Goal: Task Accomplishment & Management: Complete application form

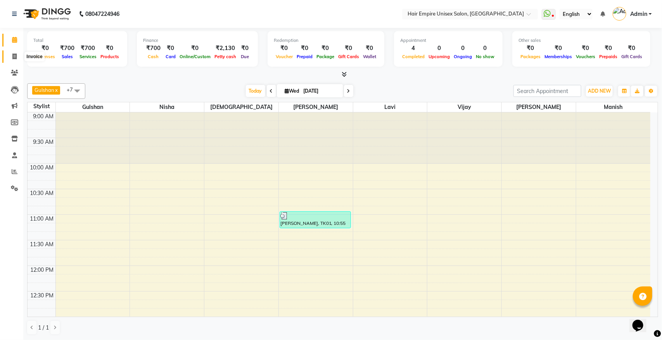
click at [12, 59] on span at bounding box center [15, 56] width 14 height 9
select select "service"
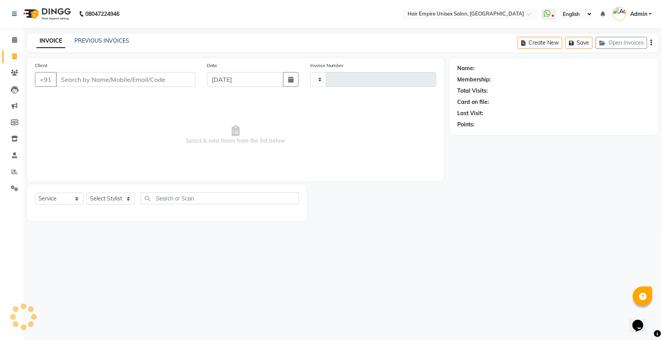
type input "1888"
select select "5055"
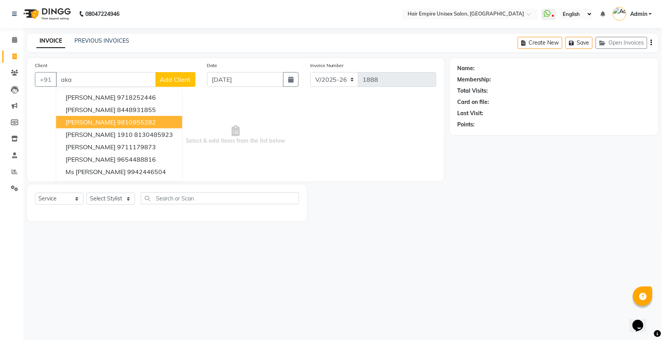
click at [83, 123] on span "Ms Akansha singh" at bounding box center [91, 122] width 50 height 8
type input "9810955282"
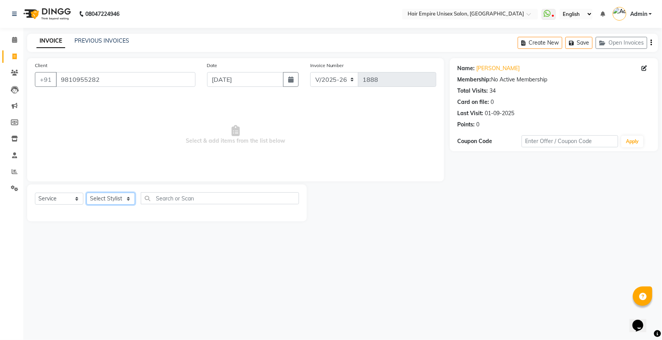
click at [105, 201] on select "Select Stylist [PERSON_NAME] [PERSON_NAME] [PERSON_NAME] [PERSON_NAME] Nisha [P…" at bounding box center [110, 199] width 48 height 12
select select "45386"
click at [86, 193] on select "Select Stylist [PERSON_NAME] [PERSON_NAME] [PERSON_NAME] [PERSON_NAME] Nisha [P…" at bounding box center [110, 199] width 48 height 12
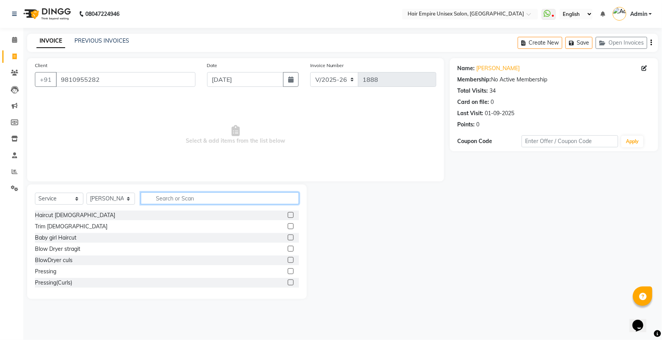
click at [192, 199] on input "text" at bounding box center [220, 198] width 158 height 12
type input "spa"
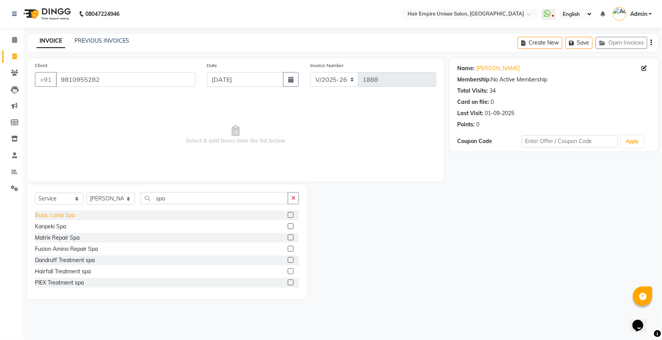
click at [56, 214] on div "Basic Lorial Spa" at bounding box center [55, 215] width 40 height 8
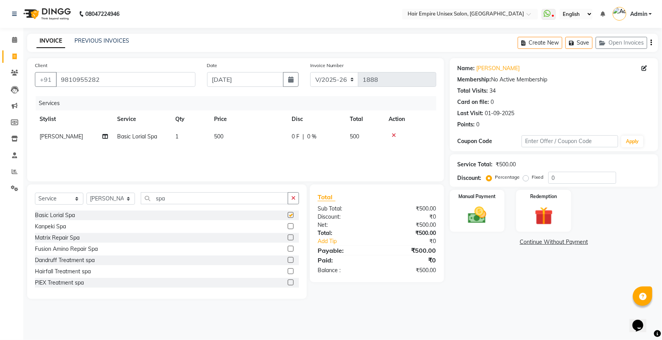
checkbox input "false"
click at [476, 221] on img at bounding box center [477, 215] width 31 height 22
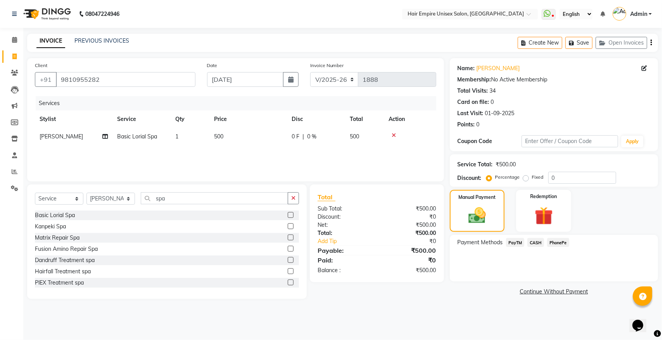
click at [535, 240] on span "CASH" at bounding box center [535, 242] width 17 height 9
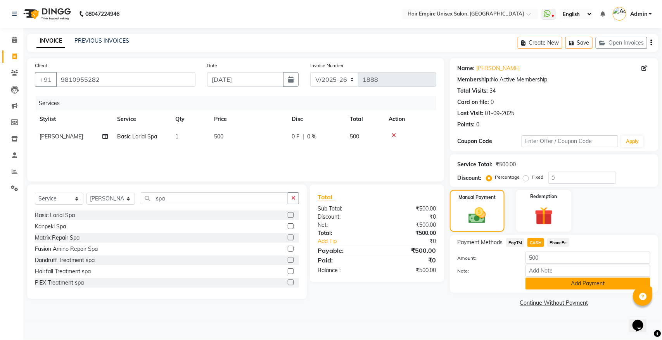
click at [565, 280] on button "Add Payment" at bounding box center [588, 284] width 125 height 12
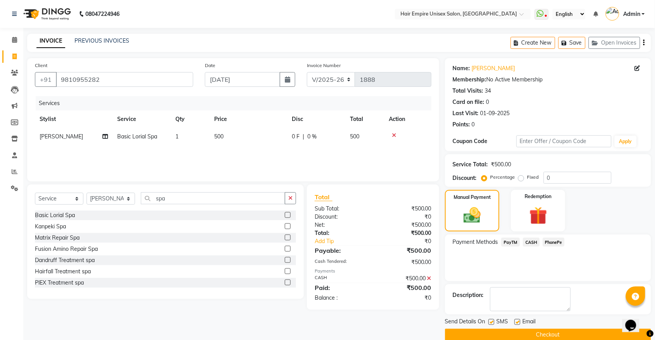
click at [549, 330] on button "Checkout" at bounding box center [548, 335] width 206 height 12
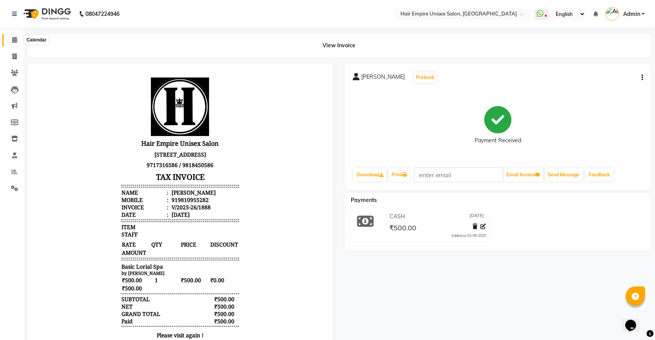
click at [12, 36] on span at bounding box center [15, 40] width 14 height 9
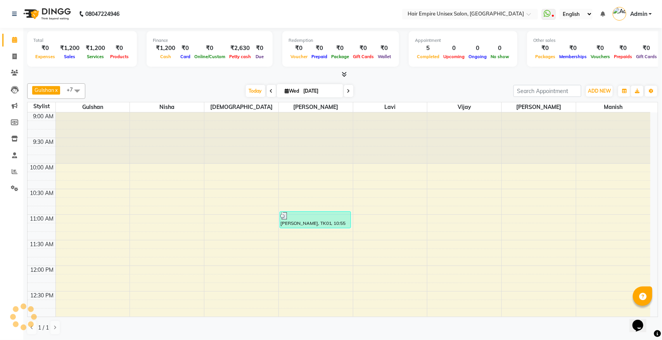
scroll to position [414, 0]
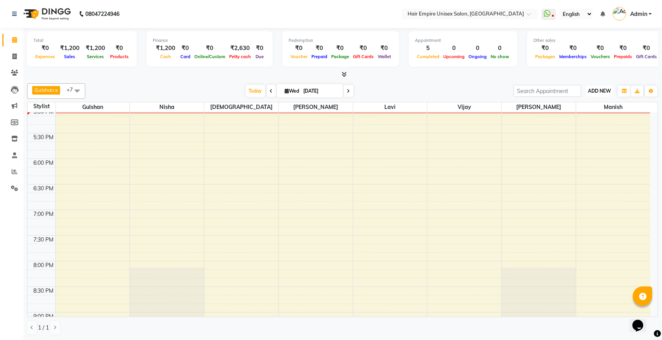
click at [600, 92] on span "ADD NEW" at bounding box center [599, 91] width 23 height 6
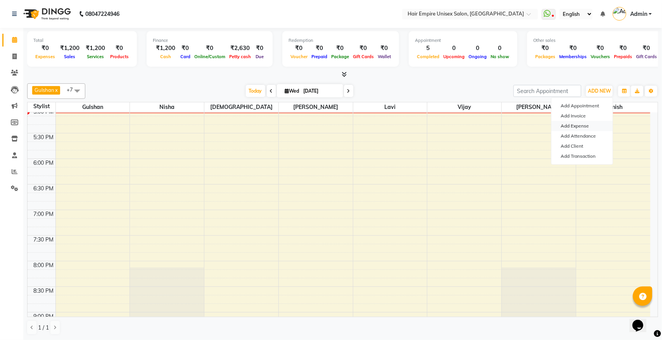
click at [579, 128] on link "Add Expense" at bounding box center [582, 126] width 61 height 10
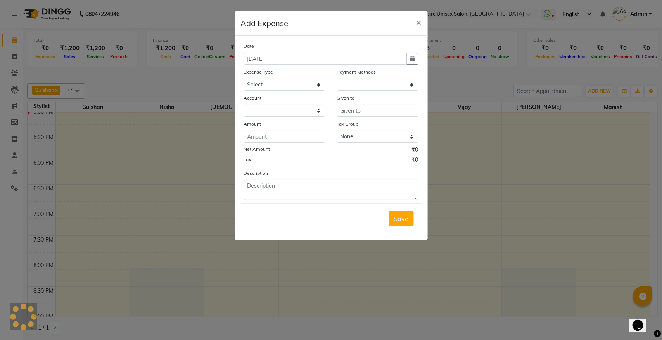
select select "1"
select select "3957"
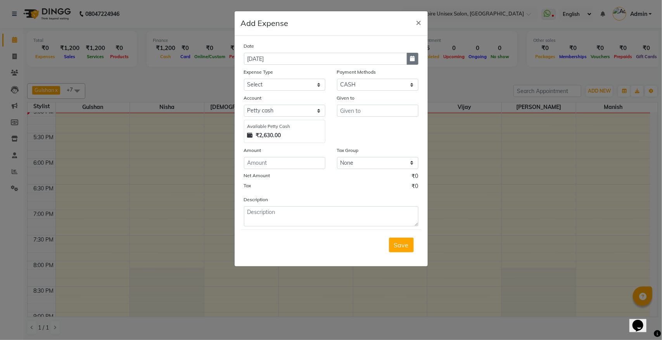
click at [416, 61] on button "button" at bounding box center [413, 59] width 12 height 12
select select "9"
select select "2025"
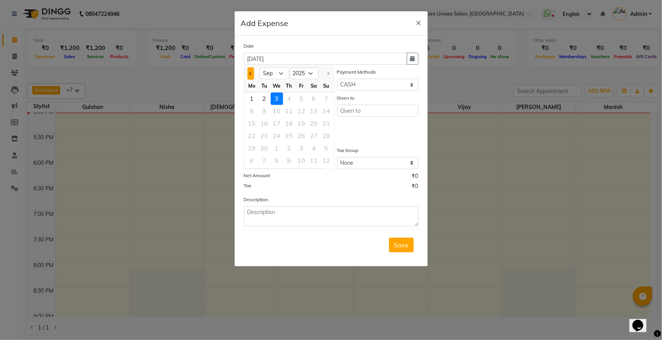
click at [252, 74] on button "Previous month" at bounding box center [250, 73] width 7 height 12
select select "8"
click at [327, 148] on div "31" at bounding box center [326, 148] width 12 height 12
type input "31-08-2025"
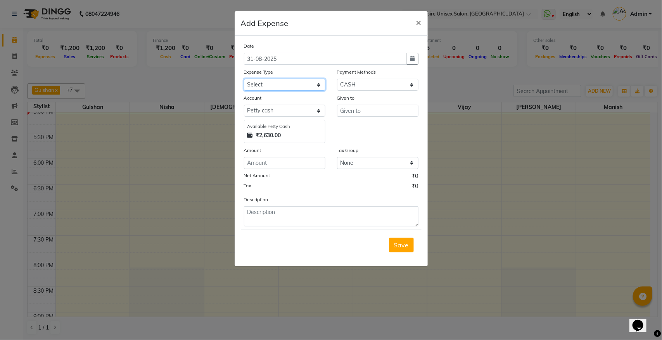
click at [292, 88] on select "Select Advance Salary Bank charges Cash transfer to bank donation Electricity B…" at bounding box center [284, 85] width 81 height 12
select select "11400"
click at [244, 79] on select "Select Advance Salary Bank charges Cash transfer to bank donation Electricity B…" at bounding box center [284, 85] width 81 height 12
click at [375, 83] on select "Select PayTM CASH PhonePe Wallet" at bounding box center [377, 85] width 81 height 12
select select "6"
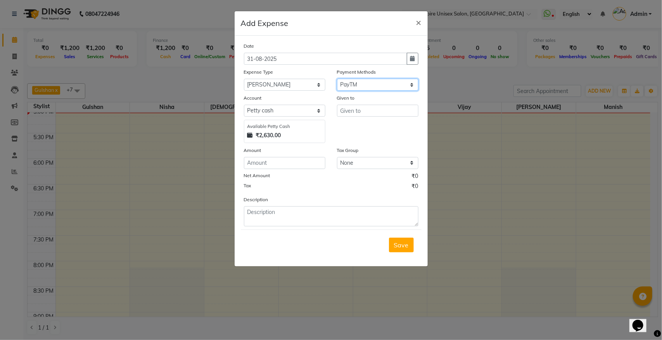
click at [337, 79] on select "Select PayTM CASH PhonePe Wallet" at bounding box center [377, 85] width 81 height 12
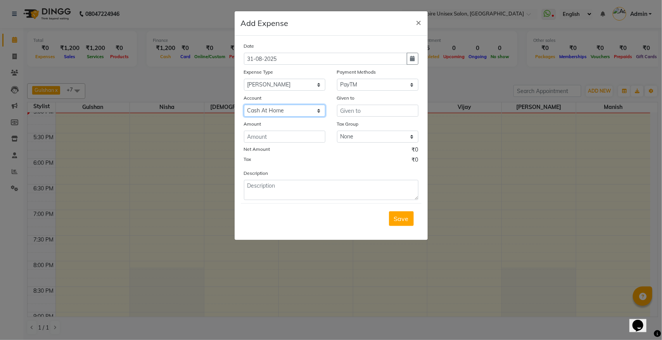
click at [297, 107] on select "Select Cash At Home Gulshan Yes Bank Ashu Yes Bank" at bounding box center [284, 111] width 81 height 12
select select "3997"
click at [244, 105] on select "Select Cash At Home Gulshan Yes Bank Ashu Yes Bank" at bounding box center [284, 111] width 81 height 12
click at [373, 111] on input "text" at bounding box center [377, 111] width 81 height 12
type input "wifi aug bill"
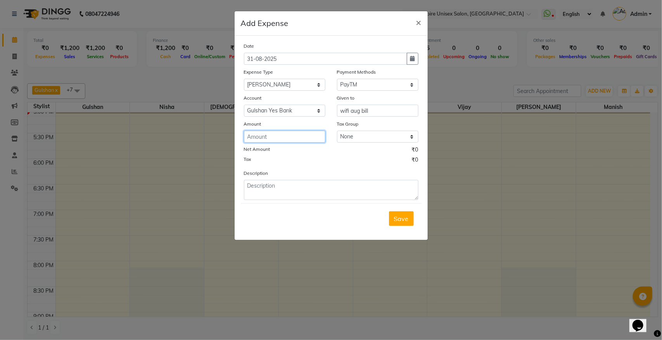
click at [307, 133] on input "number" at bounding box center [284, 137] width 81 height 12
type input "707"
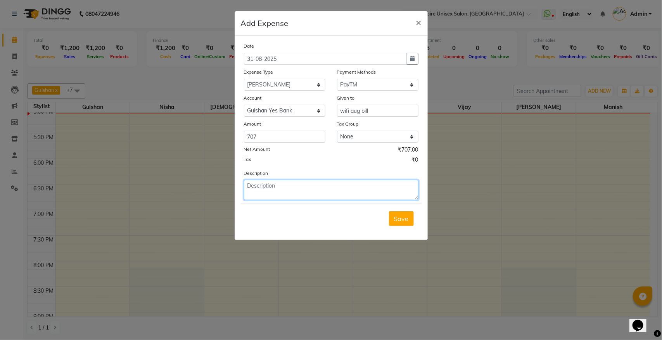
click at [273, 190] on textarea at bounding box center [331, 190] width 175 height 20
type textarea "wifi aug bill"
click at [410, 218] on button "Save" at bounding box center [401, 218] width 25 height 15
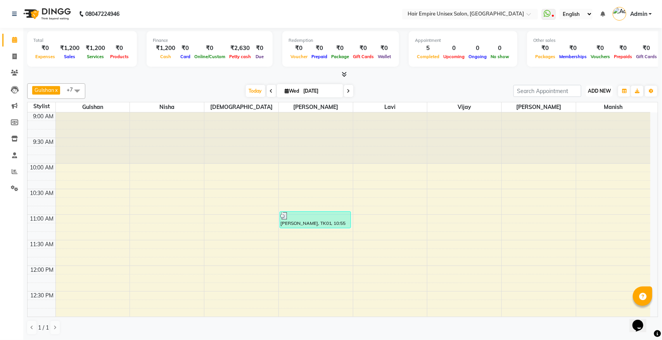
click at [598, 90] on span "ADD NEW" at bounding box center [599, 91] width 23 height 6
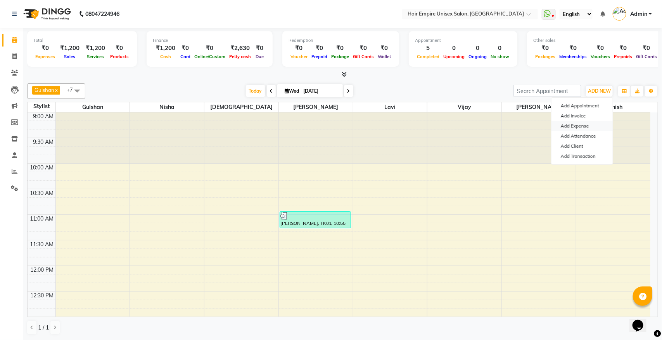
click at [593, 126] on link "Add Expense" at bounding box center [582, 126] width 61 height 10
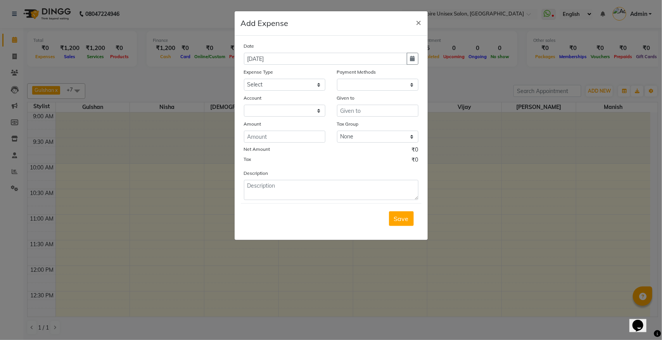
select select "1"
select select "3957"
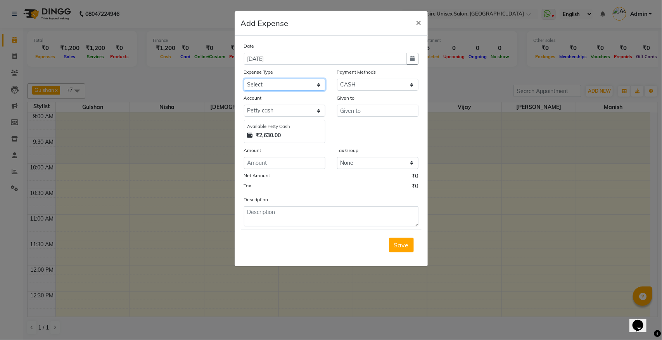
click at [301, 86] on select "Select Advance Salary Bank charges Cash transfer to bank donation Electricity B…" at bounding box center [284, 85] width 81 height 12
select select "8831"
click at [244, 79] on select "Select Advance Salary Bank charges Cash transfer to bank donation Electricity B…" at bounding box center [284, 85] width 81 height 12
click at [382, 109] on input "text" at bounding box center [377, 111] width 81 height 12
type input "milk coffi"
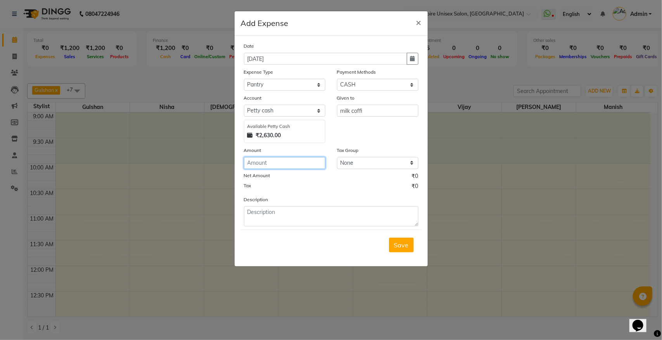
click at [293, 162] on input "number" at bounding box center [284, 163] width 81 height 12
type input "50"
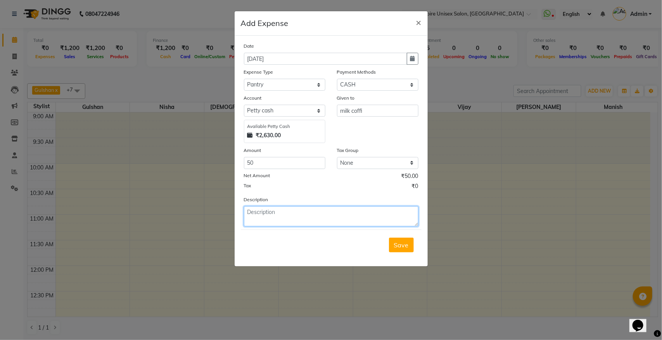
click at [297, 219] on textarea at bounding box center [331, 216] width 175 height 20
type textarea "milk coffi"
click at [405, 247] on span "Save" at bounding box center [401, 245] width 15 height 8
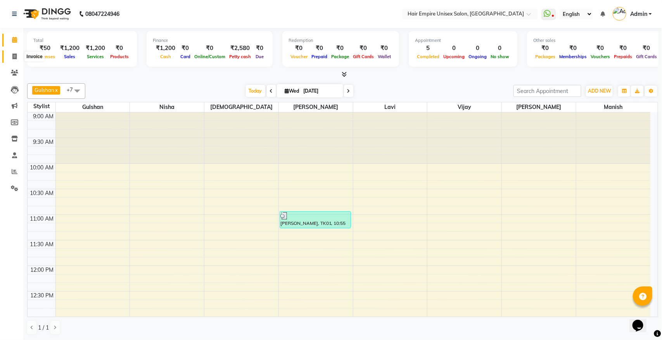
click at [15, 55] on icon at bounding box center [14, 57] width 4 height 6
select select "5055"
select select "service"
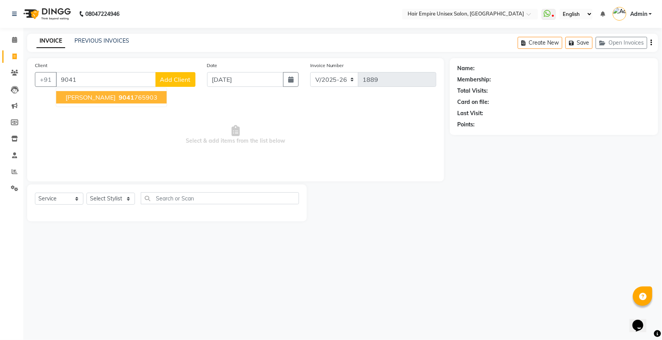
click at [123, 99] on ngb-highlight "9041 765903" at bounding box center [137, 97] width 40 height 8
type input "9041765903"
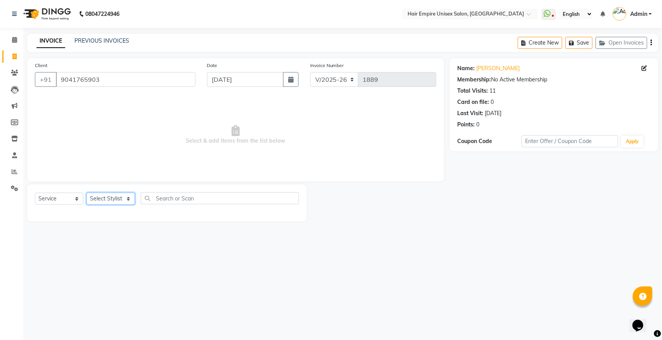
click at [109, 198] on select "Select Stylist [PERSON_NAME] [PERSON_NAME] [PERSON_NAME] [PERSON_NAME] Nisha [P…" at bounding box center [110, 199] width 48 height 12
select select "45386"
click at [86, 193] on select "Select Stylist [PERSON_NAME] [PERSON_NAME] [PERSON_NAME] [PERSON_NAME] Nisha [P…" at bounding box center [110, 199] width 48 height 12
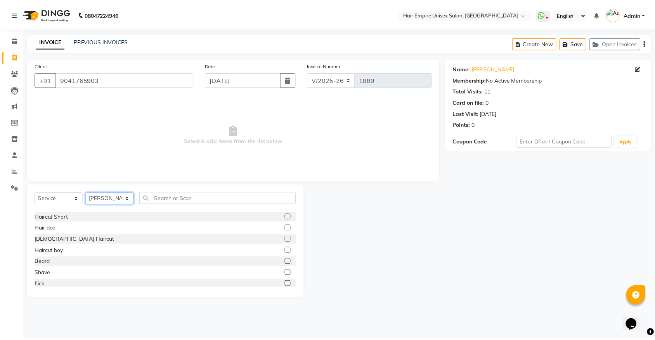
scroll to position [97, 0]
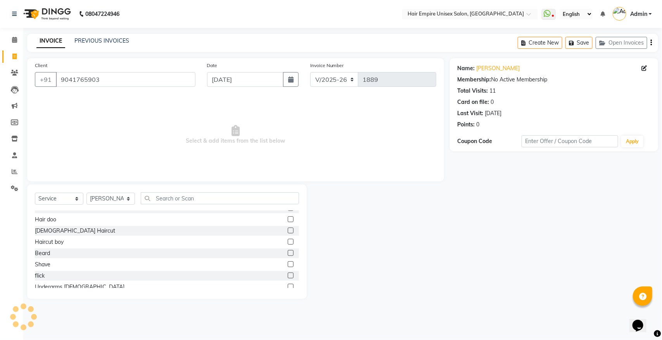
drag, startPoint x: 39, startPoint y: 252, endPoint x: 51, endPoint y: 247, distance: 13.5
click at [39, 252] on div "Beard" at bounding box center [42, 253] width 15 height 8
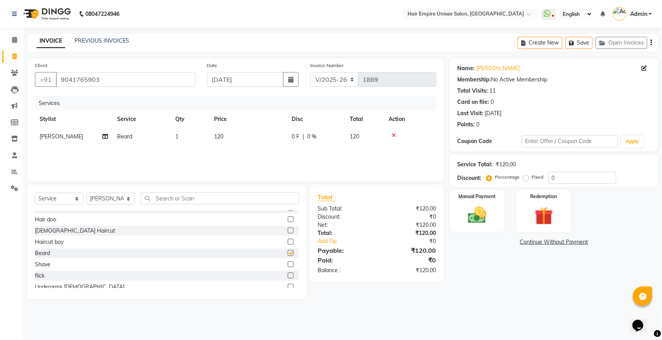
checkbox input "false"
click at [460, 226] on div "Manual Payment" at bounding box center [477, 211] width 57 height 44
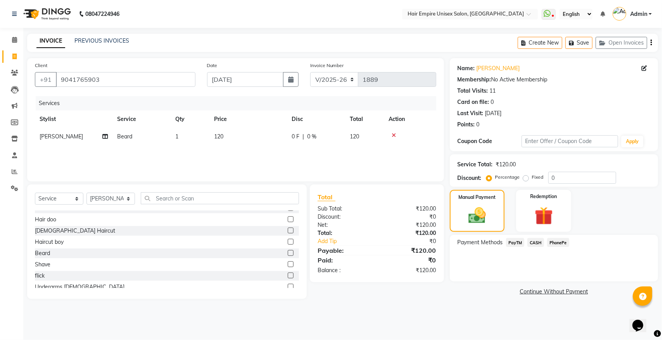
click at [514, 241] on span "PayTM" at bounding box center [515, 242] width 19 height 9
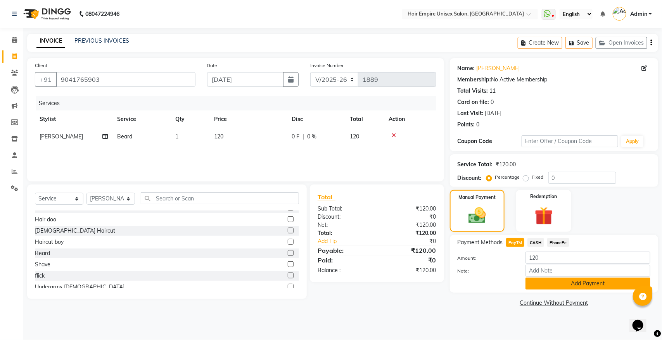
click at [591, 284] on button "Add Payment" at bounding box center [588, 284] width 125 height 12
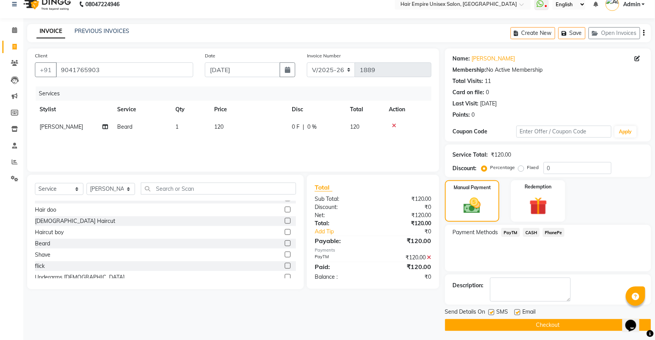
scroll to position [12, 0]
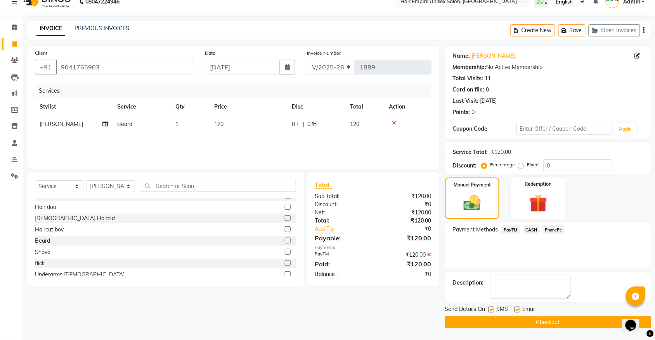
click at [540, 321] on button "Checkout" at bounding box center [548, 322] width 206 height 12
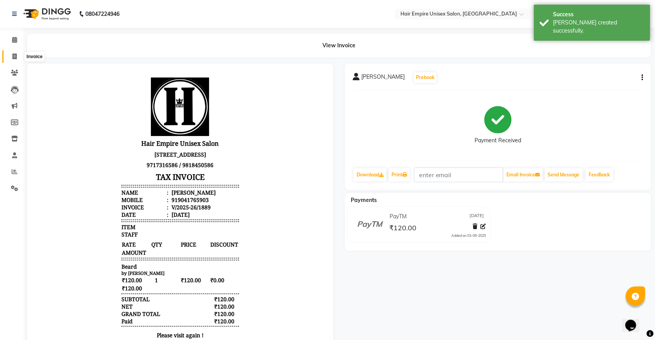
click at [16, 57] on icon at bounding box center [14, 57] width 4 height 6
select select "service"
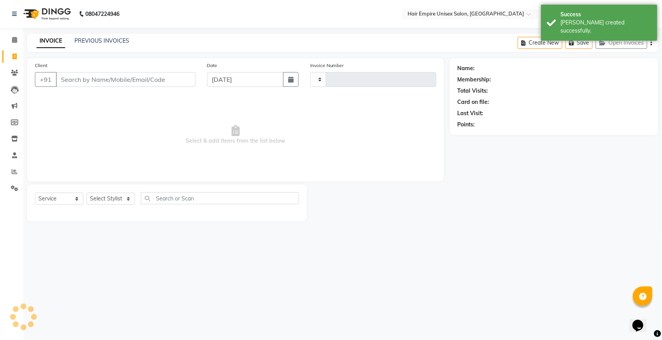
type input "1890"
select select "5055"
